Goal: Task Accomplishment & Management: Manage account settings

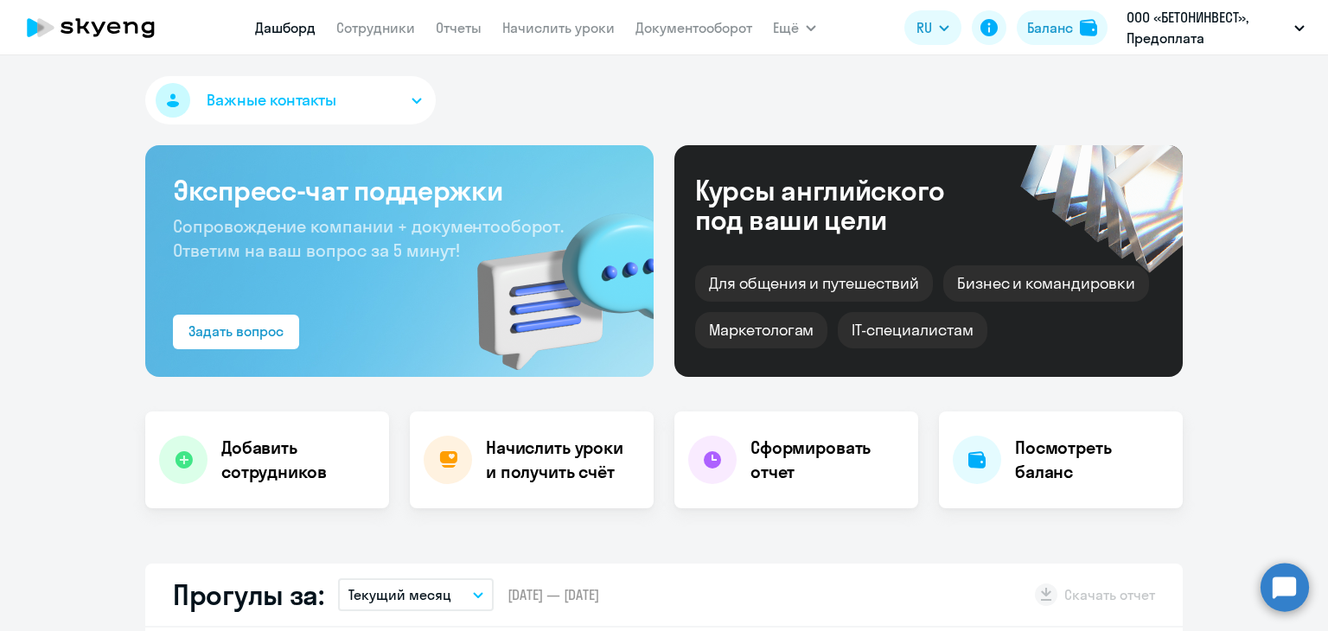
select select "30"
click at [600, 35] on link "Начислить уроки" at bounding box center [558, 27] width 112 height 17
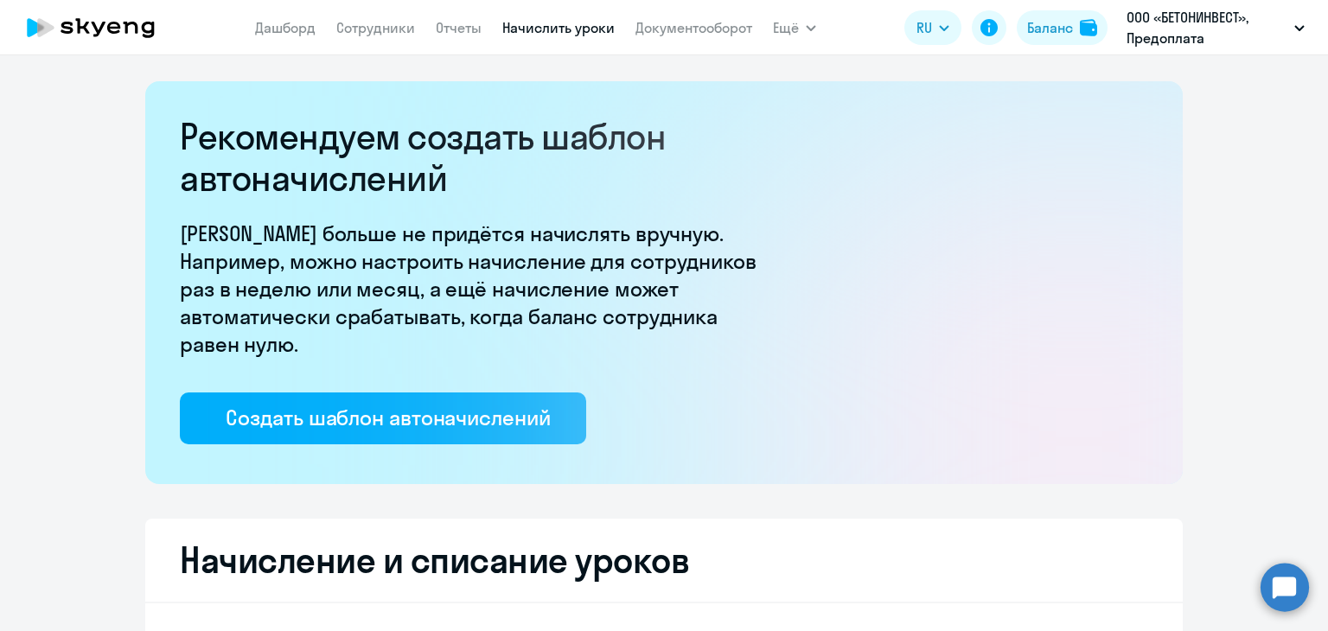
select select "10"
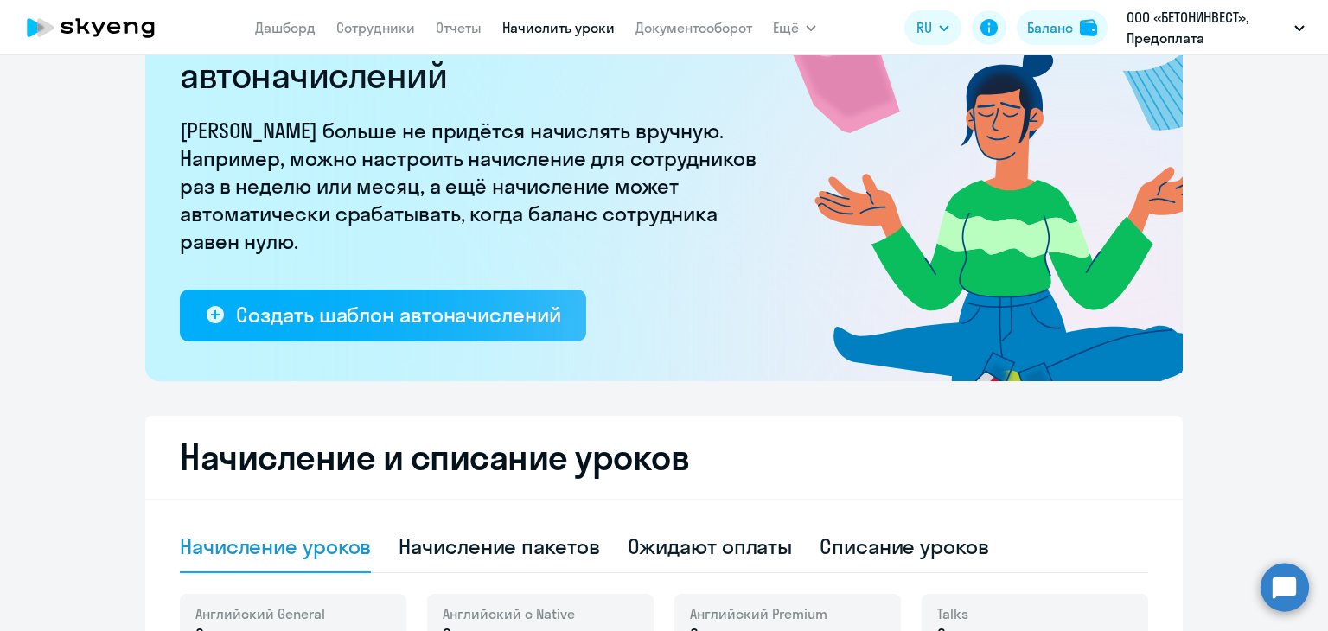
scroll to position [432, 0]
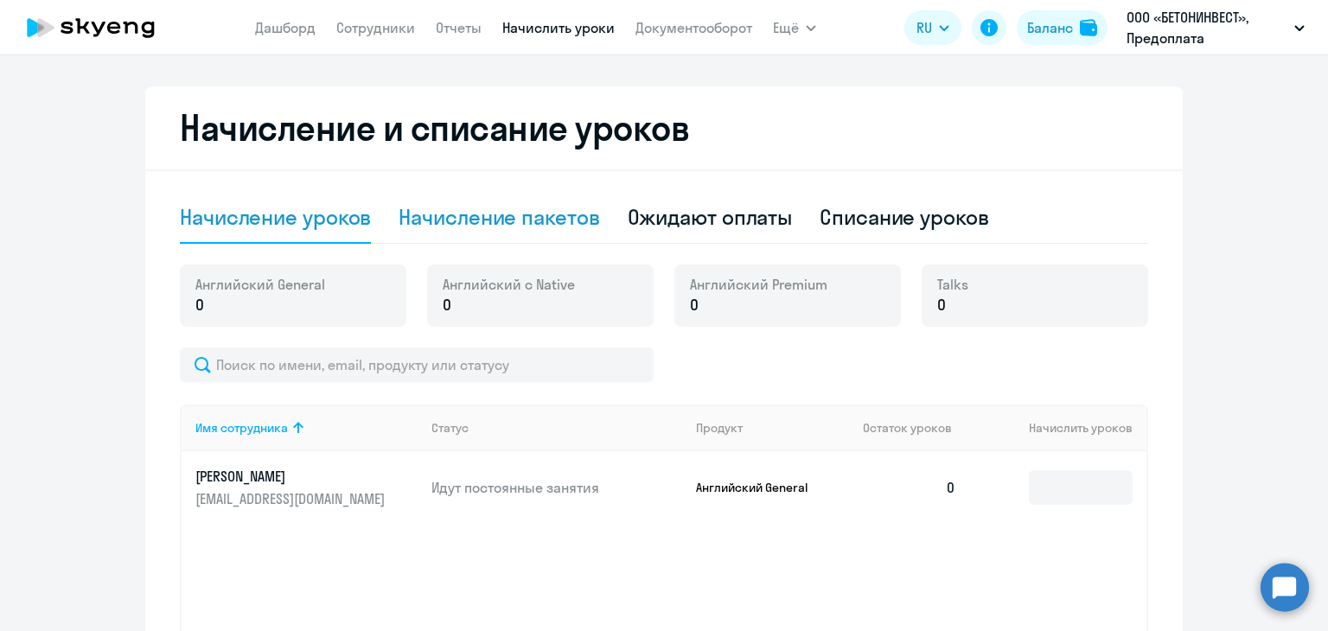
click at [526, 211] on div "Начисление пакетов" at bounding box center [498, 217] width 201 height 28
select select "10"
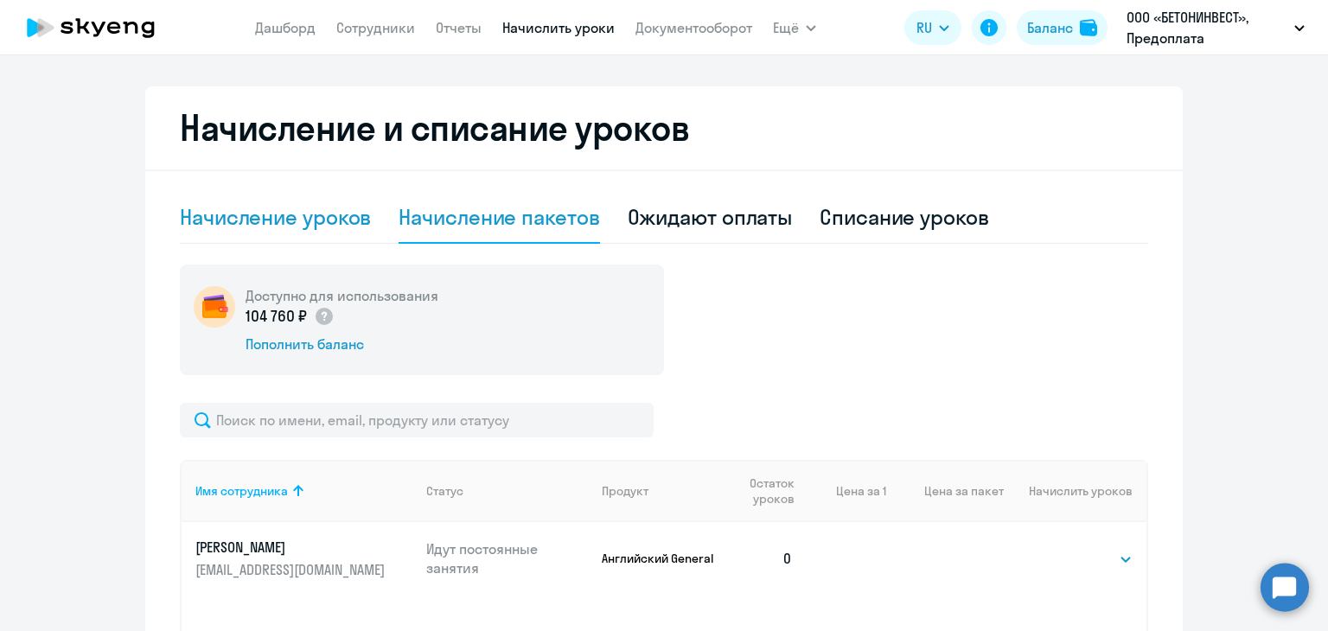
click at [298, 215] on div "Начисление уроков" at bounding box center [275, 217] width 191 height 28
select select "10"
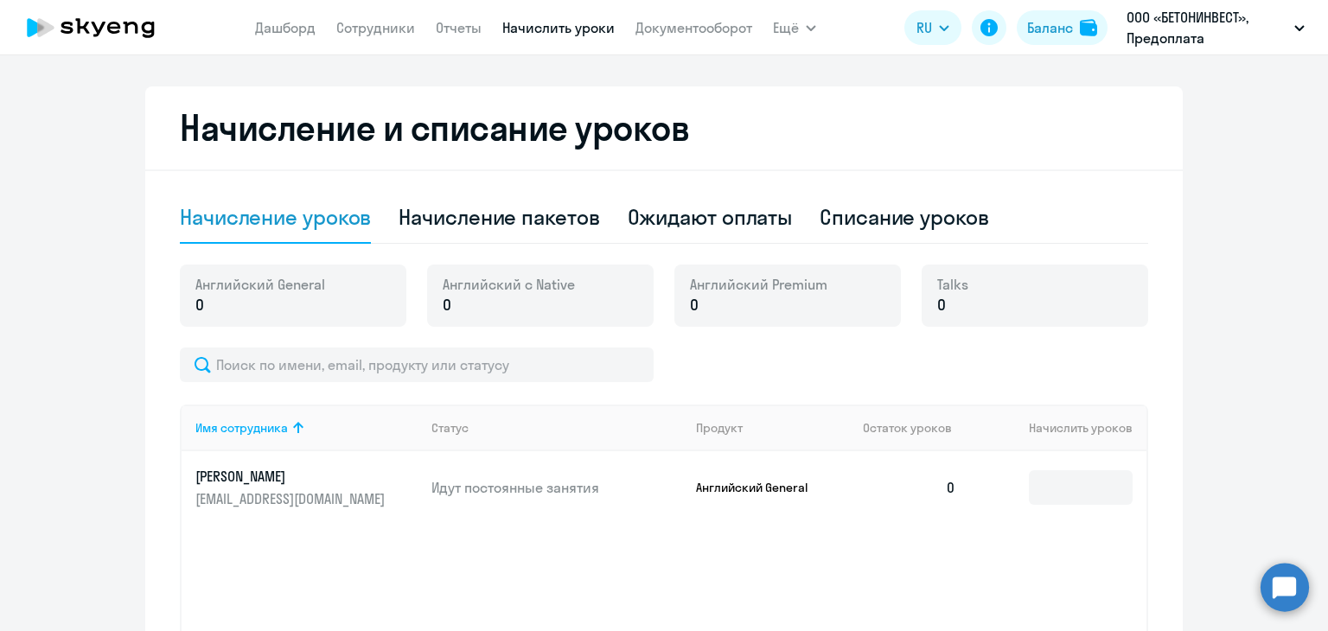
click at [1222, 278] on ng-component "Рекомендуем создать шаблон автоначислений Уроки больше не придётся начислять вр…" at bounding box center [664, 194] width 1328 height 1091
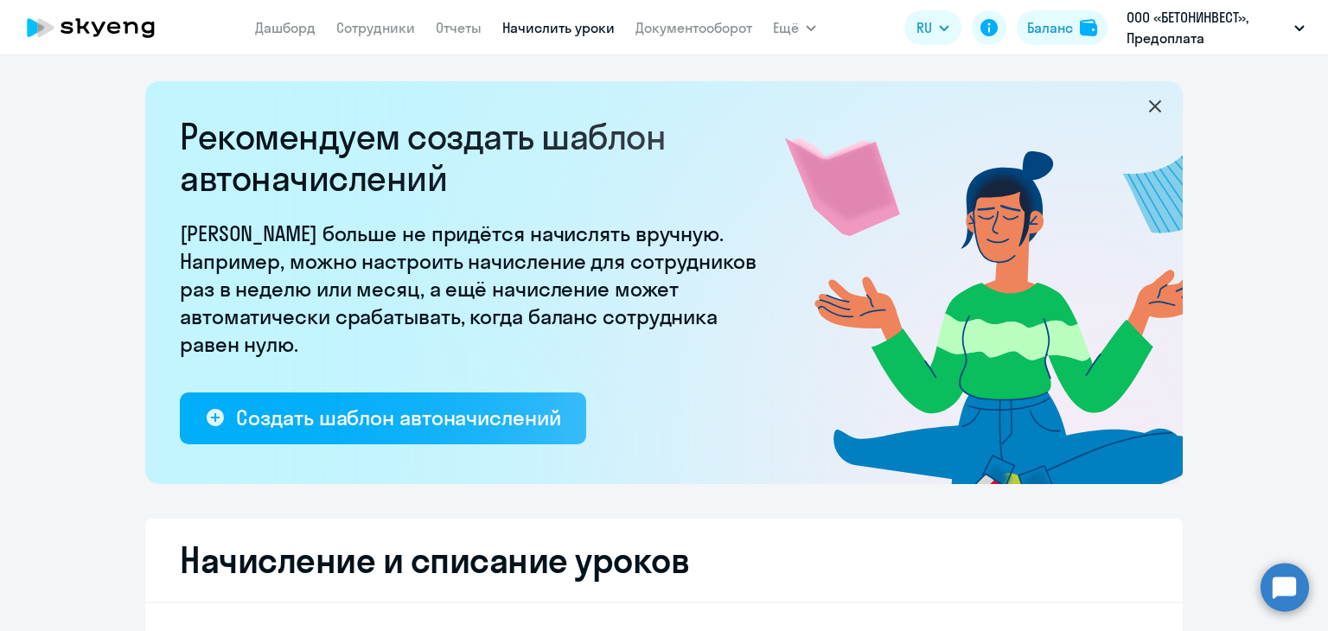
select select "10"
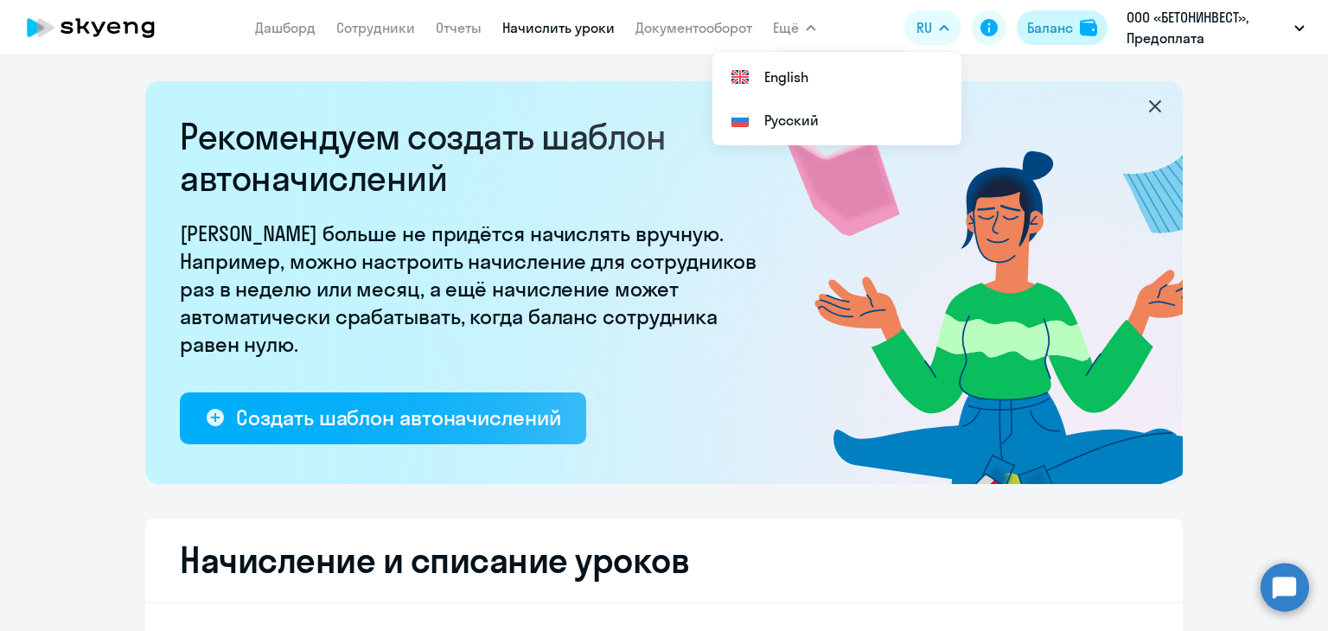
click at [1042, 23] on div "Баланс" at bounding box center [1050, 27] width 46 height 21
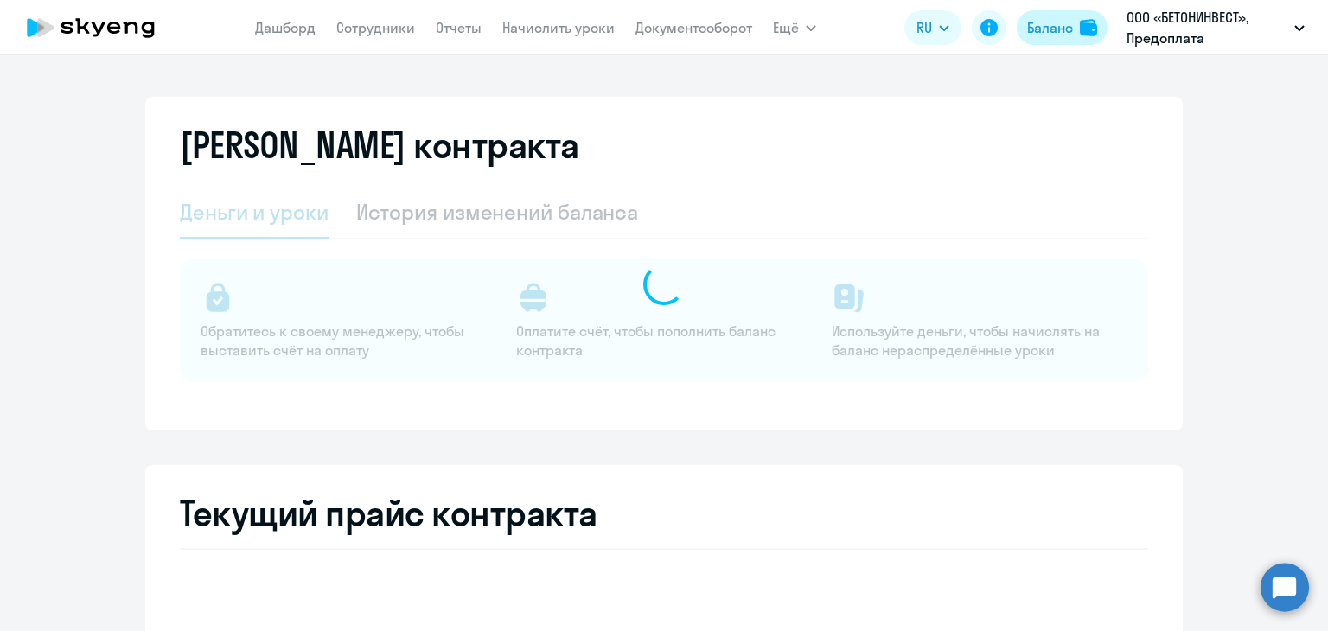
select select "english_adult_not_native_speaker"
